Goal: Task Accomplishment & Management: Manage account settings

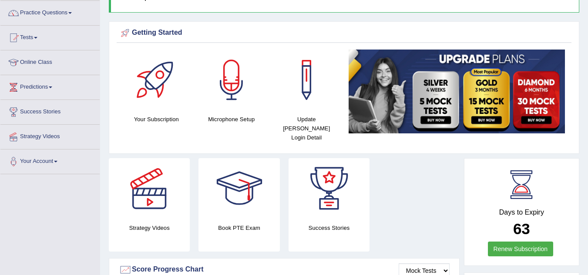
scroll to position [71, 0]
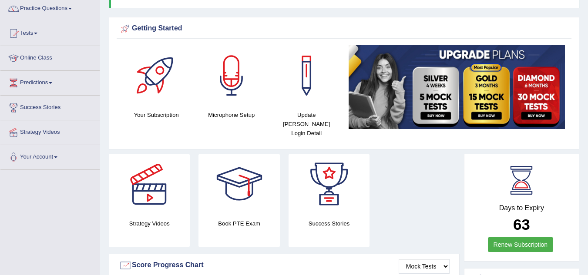
click at [587, 67] on html "Toggle navigation Home Practice Questions Speaking Practice Read Aloud Repeat S…" at bounding box center [294, 66] width 588 height 275
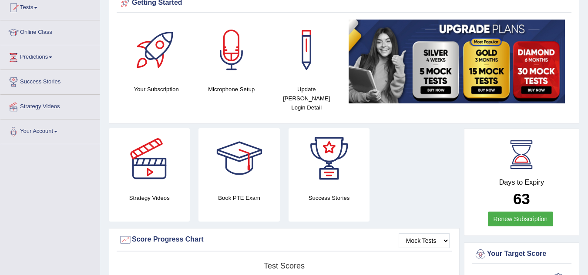
scroll to position [0, 0]
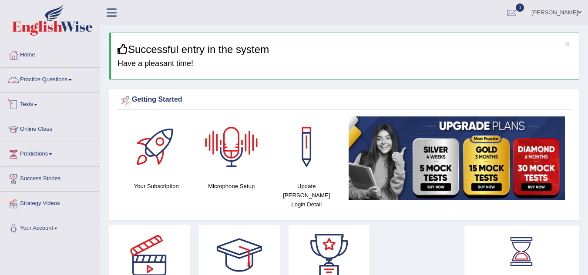
click at [45, 77] on link "Practice Questions" at bounding box center [49, 79] width 99 height 22
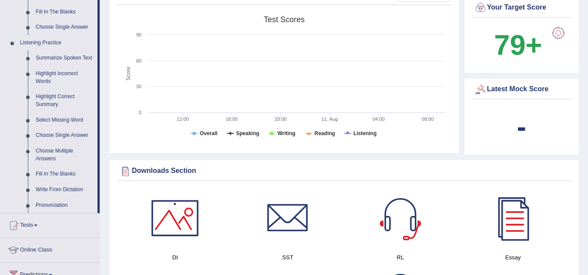
scroll to position [346, 0]
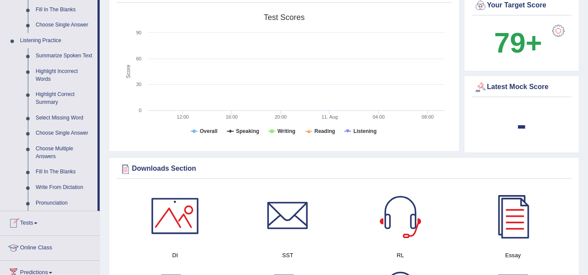
click at [38, 245] on link "Online Class" at bounding box center [49, 247] width 99 height 22
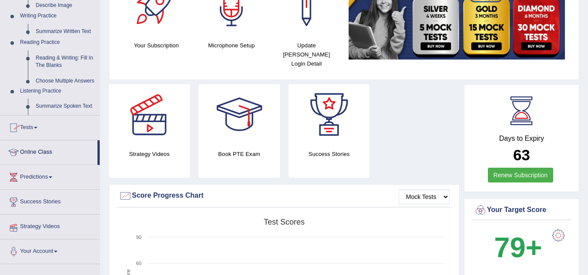
scroll to position [115, 0]
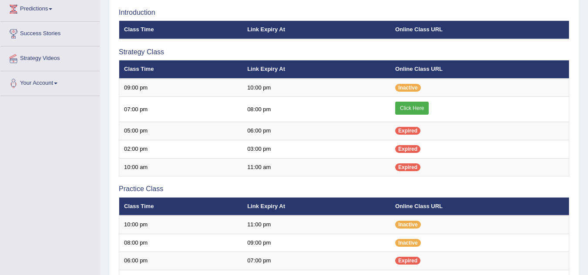
scroll to position [90, 0]
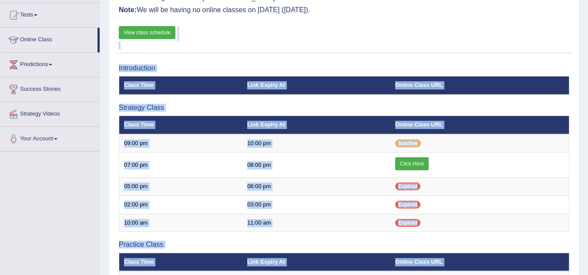
drag, startPoint x: 576, startPoint y: 143, endPoint x: 594, endPoint y: 137, distance: 19.3
click at [587, 137] on html "Toggle navigation Home Practice Questions Speaking Practice Read Aloud Repeat S…" at bounding box center [294, 47] width 588 height 275
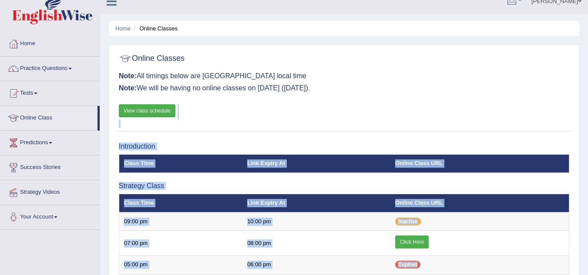
scroll to position [8, 0]
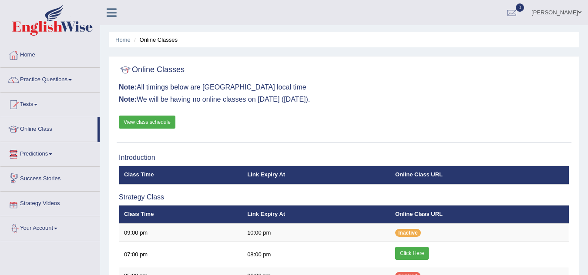
click at [45, 156] on link "Predictions" at bounding box center [49, 153] width 99 height 22
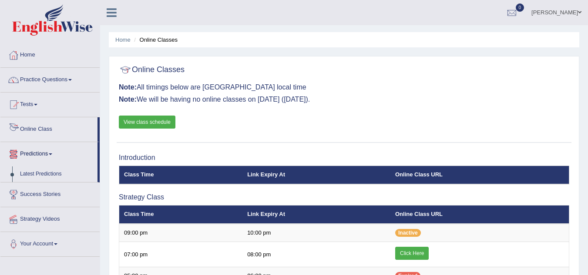
click at [50, 125] on link "Online Class" at bounding box center [48, 128] width 97 height 22
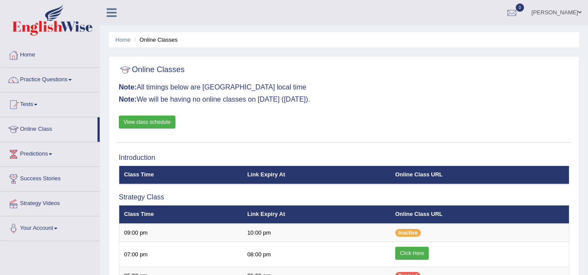
click at [25, 101] on link "Tests" at bounding box center [49, 104] width 99 height 22
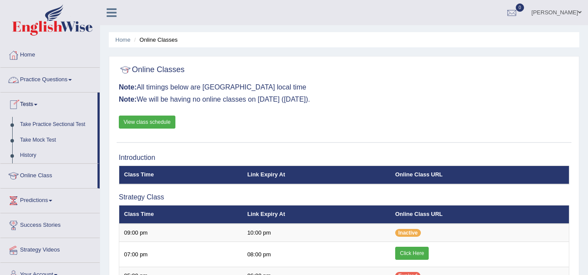
click at [51, 76] on link "Practice Questions" at bounding box center [49, 79] width 99 height 22
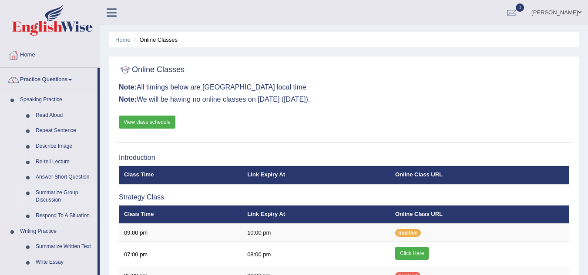
click at [63, 194] on link "Summarize Group Discussion" at bounding box center [65, 196] width 66 height 23
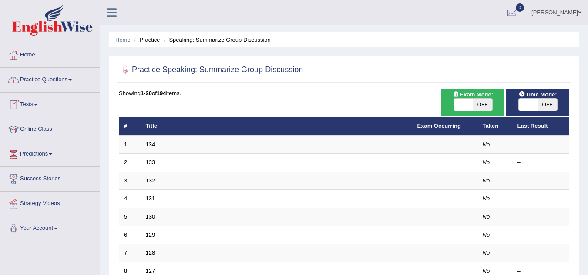
click at [67, 77] on link "Practice Questions" at bounding box center [49, 79] width 99 height 22
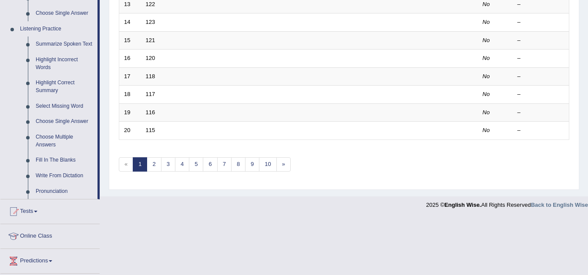
scroll to position [415, 0]
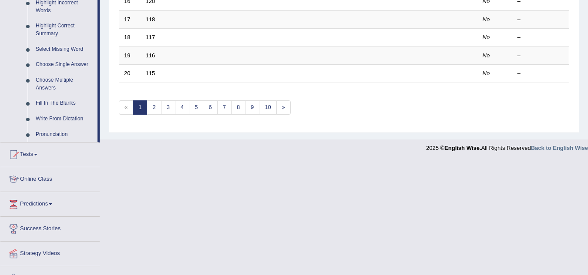
click at [41, 188] on link "Online Class" at bounding box center [49, 179] width 99 height 22
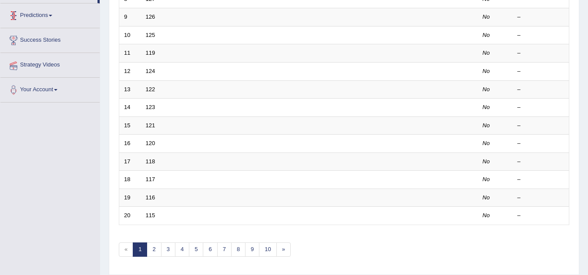
scroll to position [123, 0]
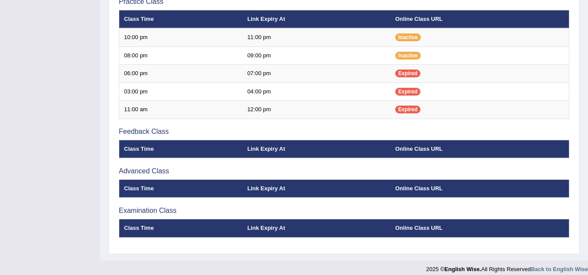
scroll to position [334, 0]
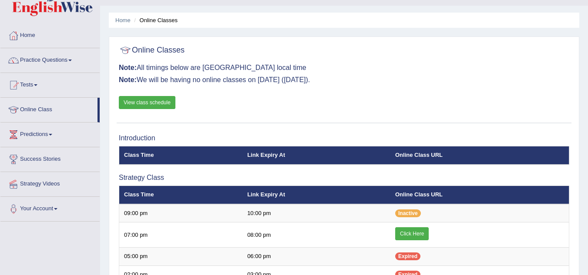
scroll to position [13, 0]
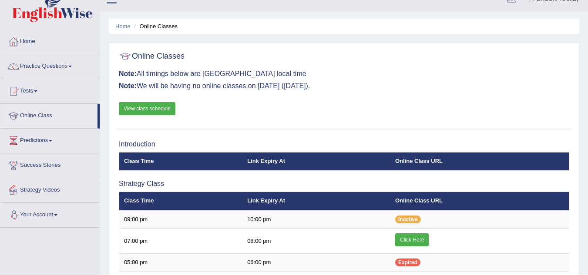
click at [47, 188] on link "Strategy Videos" at bounding box center [49, 189] width 99 height 22
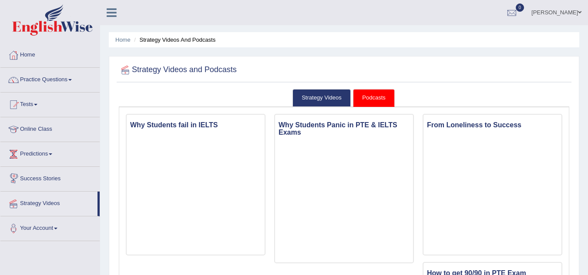
click at [46, 154] on link "Predictions" at bounding box center [49, 153] width 99 height 22
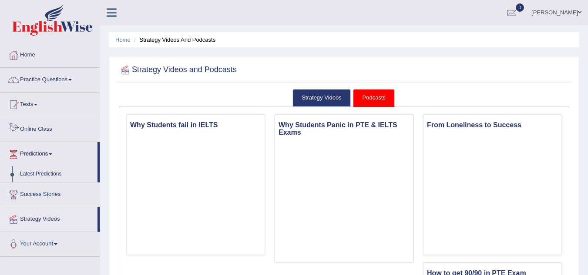
click at [40, 131] on link "Online Class" at bounding box center [49, 128] width 99 height 22
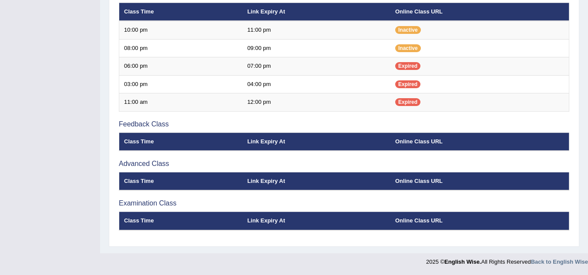
scroll to position [100, 0]
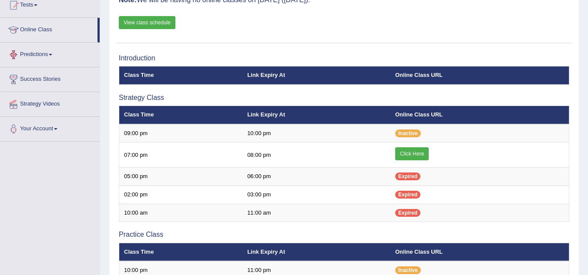
drag, startPoint x: 98, startPoint y: 40, endPoint x: 103, endPoint y: 23, distance: 17.5
click at [103, 23] on div "Toggle navigation Home Practice Questions Speaking Practice Read Aloud Repeat S…" at bounding box center [294, 205] width 588 height 611
click at [62, 131] on link "Your Account" at bounding box center [49, 128] width 99 height 22
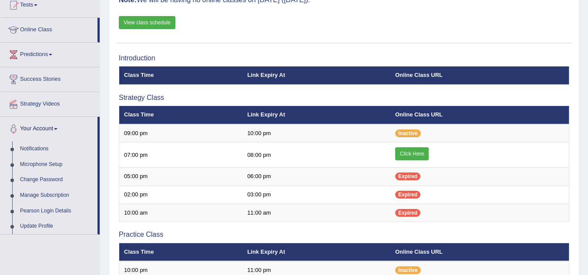
scroll to position [0, 0]
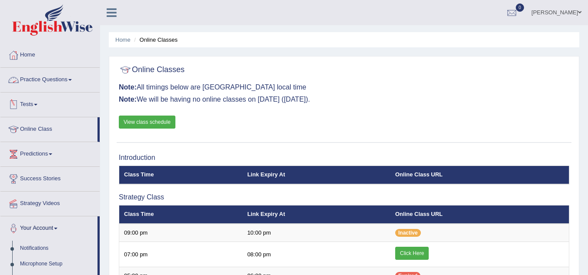
click at [51, 80] on link "Practice Questions" at bounding box center [49, 79] width 99 height 22
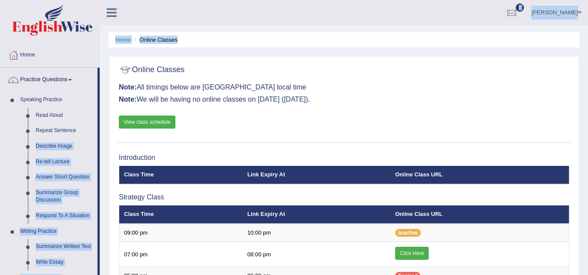
drag, startPoint x: 98, startPoint y: 128, endPoint x: 106, endPoint y: 188, distance: 60.2
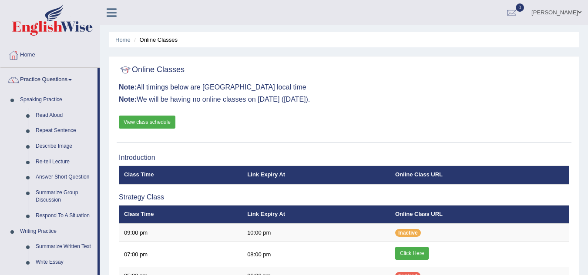
click at [460, 93] on div "Online Classes Note: All timings below are Melbourne local time Note: We will b…" at bounding box center [344, 102] width 455 height 82
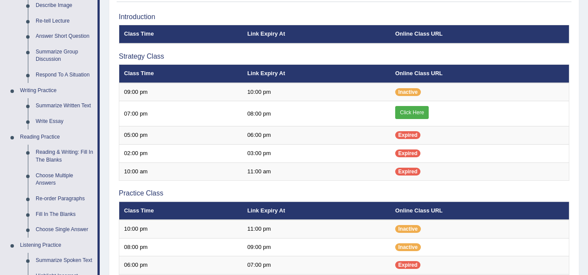
scroll to position [142, 0]
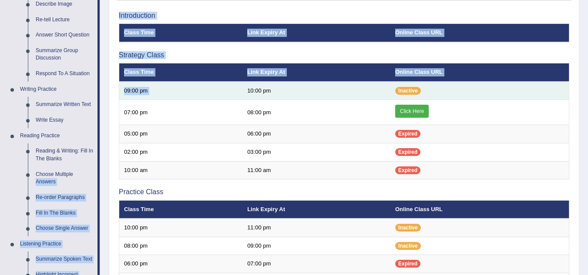
drag, startPoint x: 98, startPoint y: 175, endPoint x: 255, endPoint y: 98, distance: 174.6
click at [255, 98] on div "Toggle navigation Home Practice Questions Speaking Practice Read Aloud Repeat S…" at bounding box center [294, 163] width 588 height 611
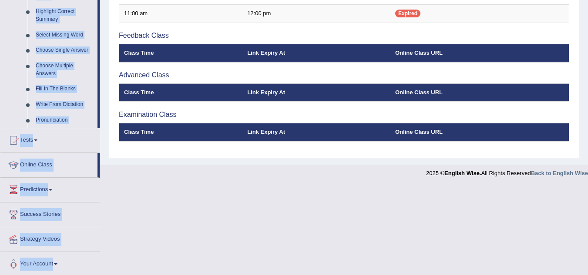
scroll to position [431, 0]
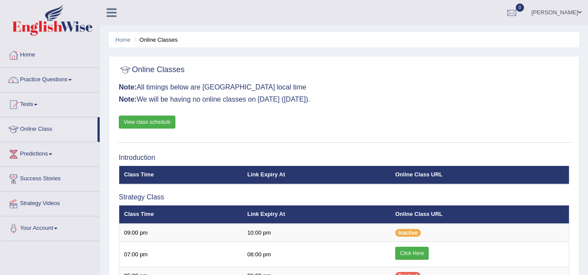
click at [38, 135] on link "Online Class" at bounding box center [48, 128] width 97 height 22
click at [34, 106] on link "Tests" at bounding box center [49, 104] width 99 height 22
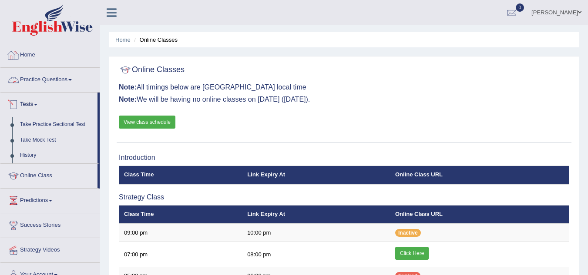
click at [48, 84] on link "Practice Questions" at bounding box center [49, 79] width 99 height 22
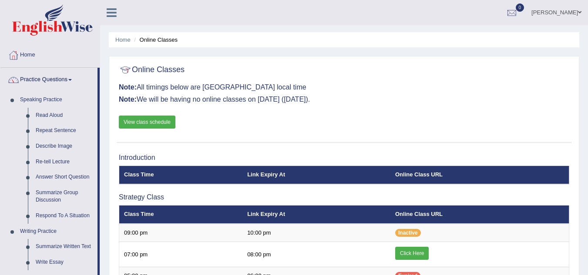
click at [110, 7] on icon at bounding box center [112, 12] width 10 height 11
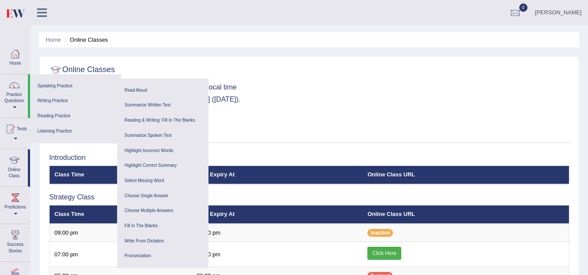
click at [332, 123] on div "Online Classes Note: All timings below are Melbourne local time Note: We will b…" at bounding box center [309, 102] width 524 height 82
click at [398, 118] on div "Online Classes Note: All timings below are Melbourne local time Note: We will b…" at bounding box center [309, 102] width 524 height 82
click at [459, 101] on h3 "Note: We will be having no online classes on [DATE] ([DATE])." at bounding box center [309, 100] width 520 height 8
click at [53, 44] on ul "Home Online Classes" at bounding box center [309, 39] width 540 height 15
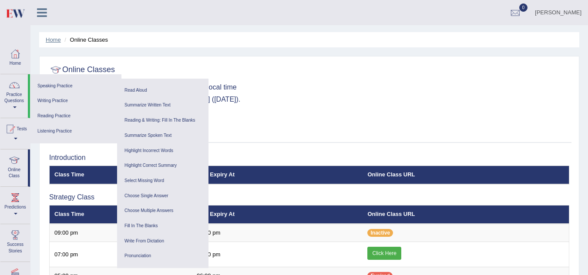
click at [54, 43] on link "Home" at bounding box center [53, 40] width 15 height 7
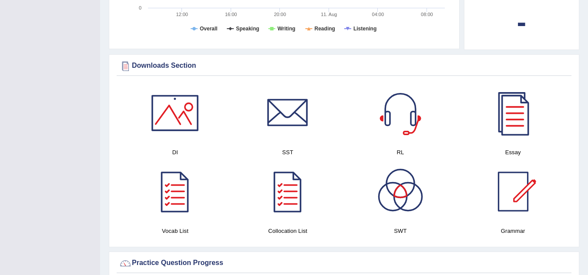
scroll to position [457, 0]
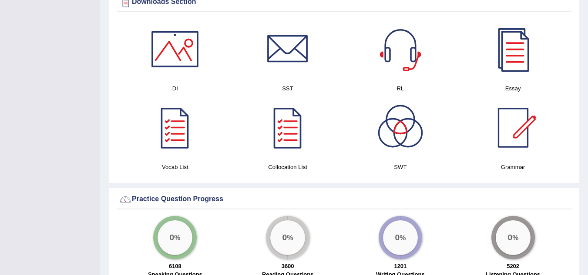
drag, startPoint x: 291, startPoint y: 168, endPoint x: 238, endPoint y: 169, distance: 53.1
click at [238, 169] on div "DI SST RL Essay Vocab List Collocation List SWT Grammar × Sorry, Your can't dow…" at bounding box center [344, 99] width 455 height 160
click at [183, 53] on div at bounding box center [174, 49] width 61 height 61
click at [413, 26] on div at bounding box center [400, 49] width 61 height 61
click at [505, 48] on div at bounding box center [513, 49] width 61 height 61
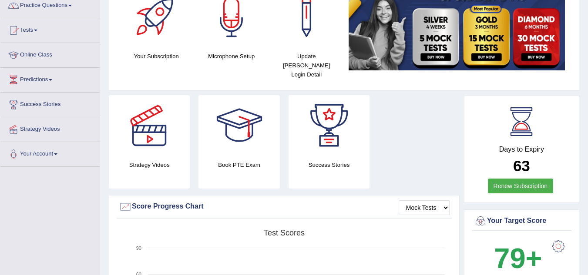
scroll to position [56, 0]
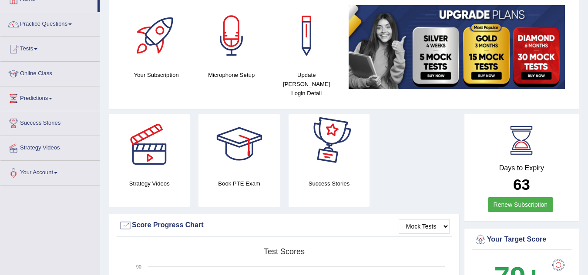
click at [528, 198] on link "Renew Subscription" at bounding box center [521, 205] width 66 height 15
